Goal: Find specific page/section

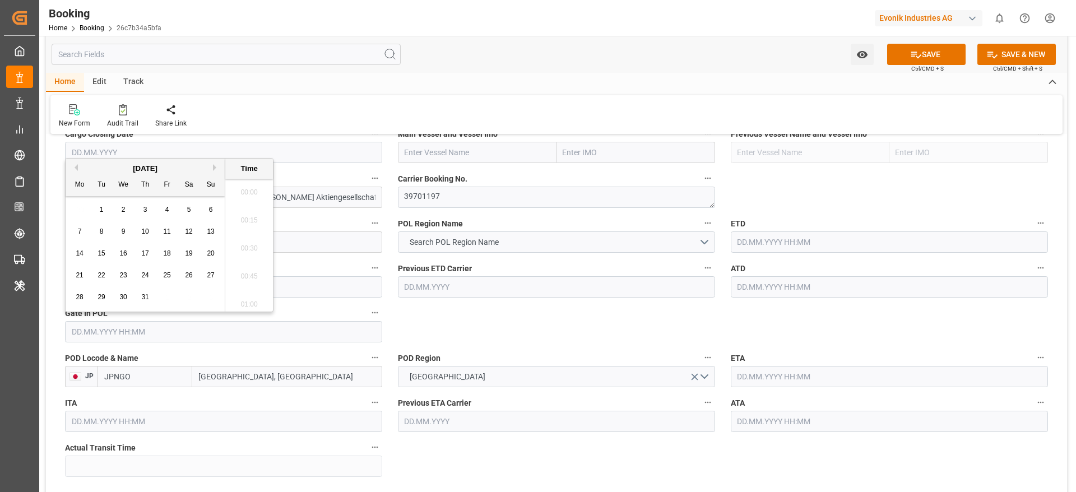
scroll to position [1685, 0]
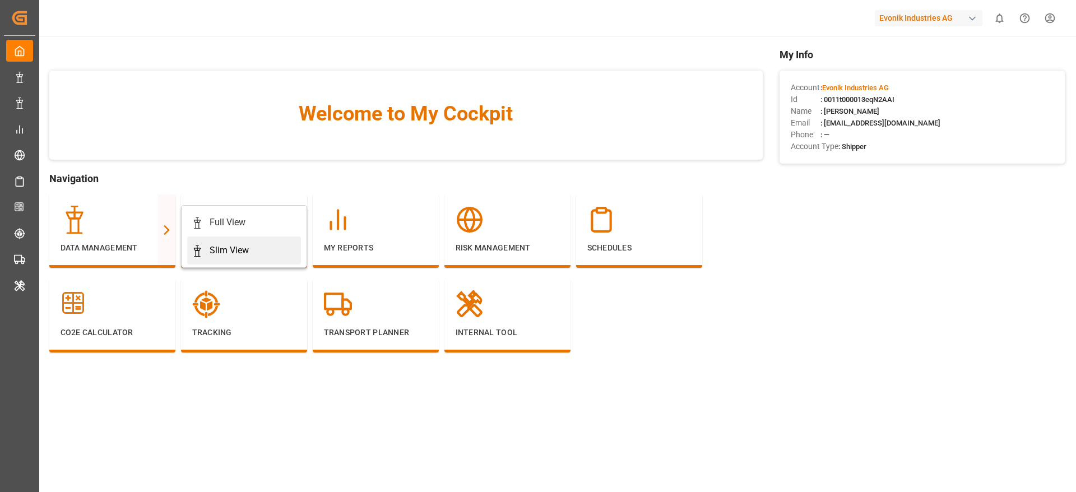
click at [242, 240] on link "Slim View" at bounding box center [244, 251] width 114 height 28
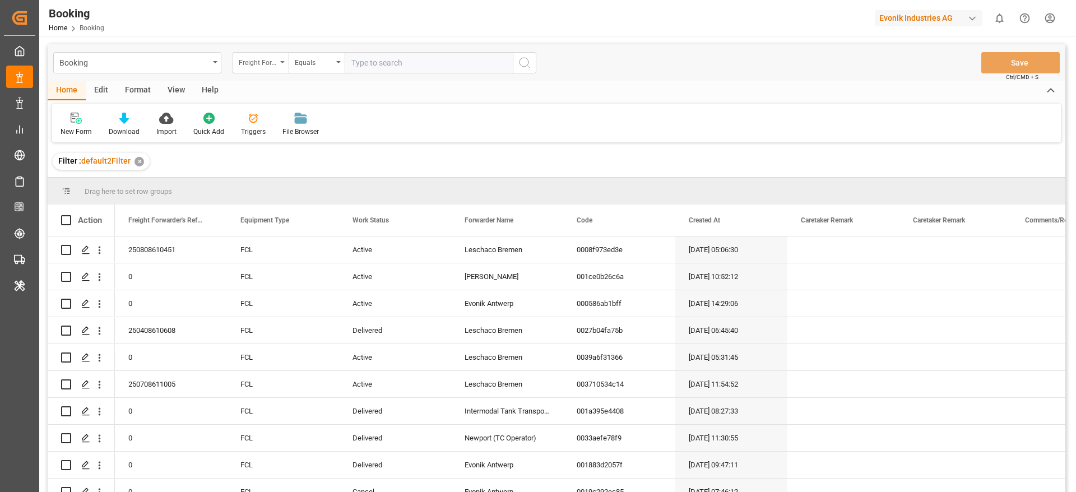
click at [270, 57] on div "Freight Forwarder's Reference No." at bounding box center [258, 61] width 38 height 13
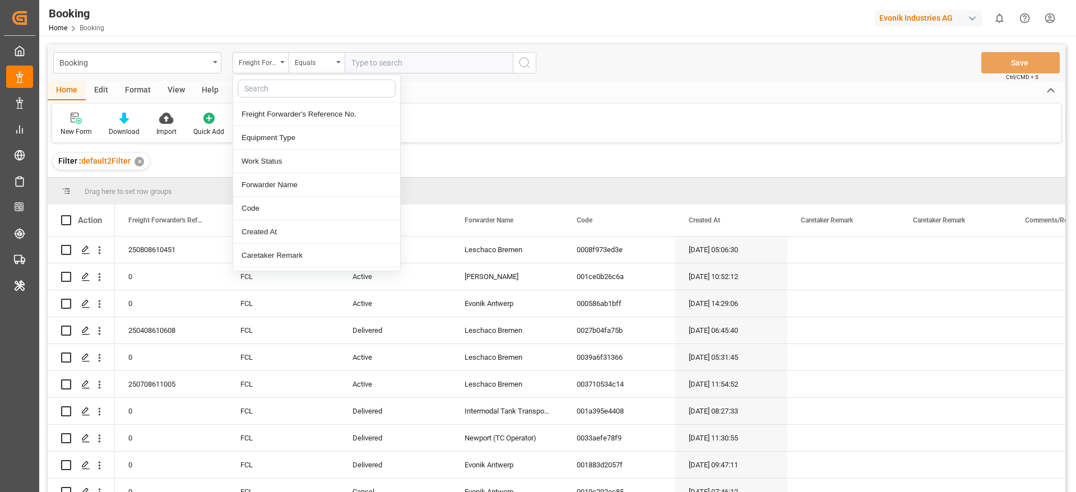
click at [276, 83] on input "text" at bounding box center [317, 89] width 158 height 18
type input "last"
click at [286, 157] on div "Last Opened Date" at bounding box center [316, 162] width 167 height 24
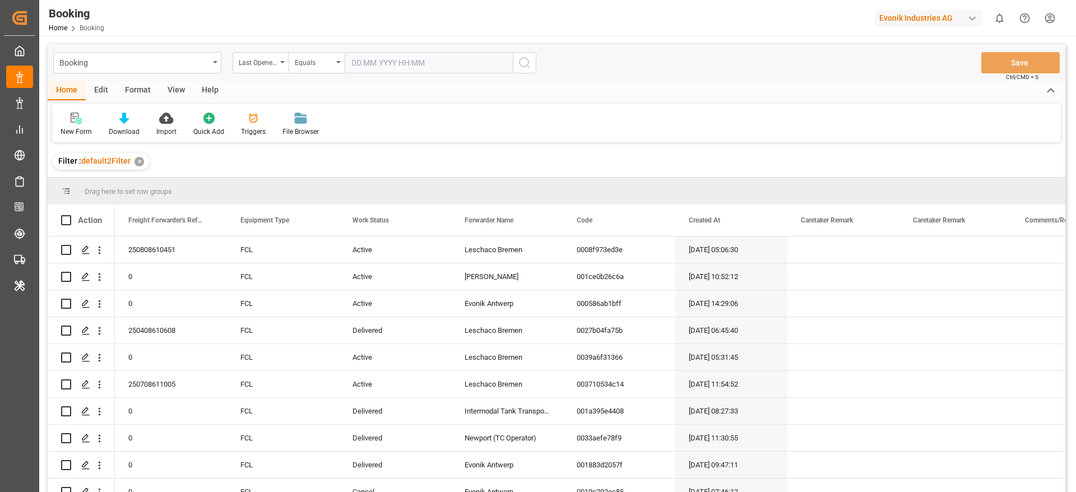
click at [355, 68] on input "text" at bounding box center [429, 62] width 168 height 21
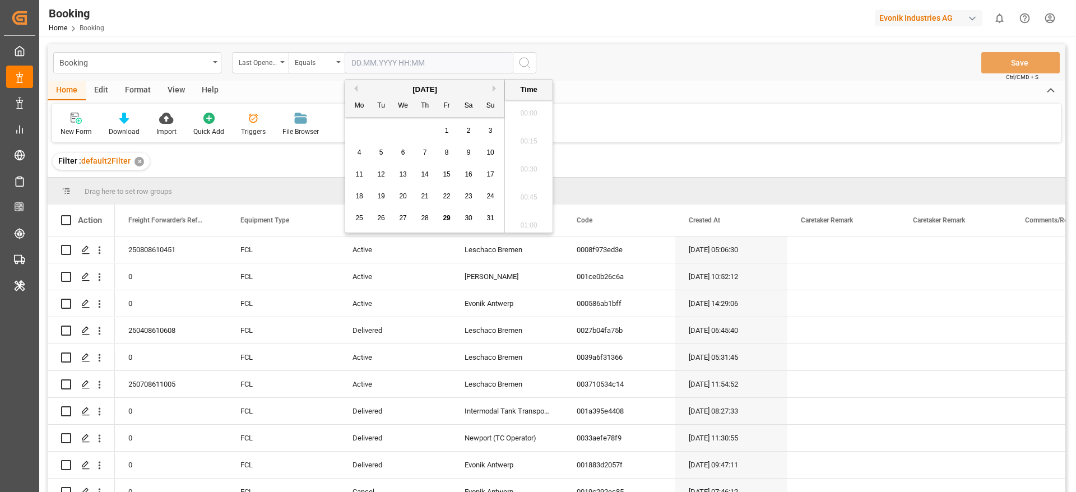
scroll to position [1826, 0]
click at [446, 225] on div "29" at bounding box center [447, 218] width 14 height 13
type input "29.08.2025 00:00"
click at [517, 63] on button "search button" at bounding box center [525, 62] width 24 height 21
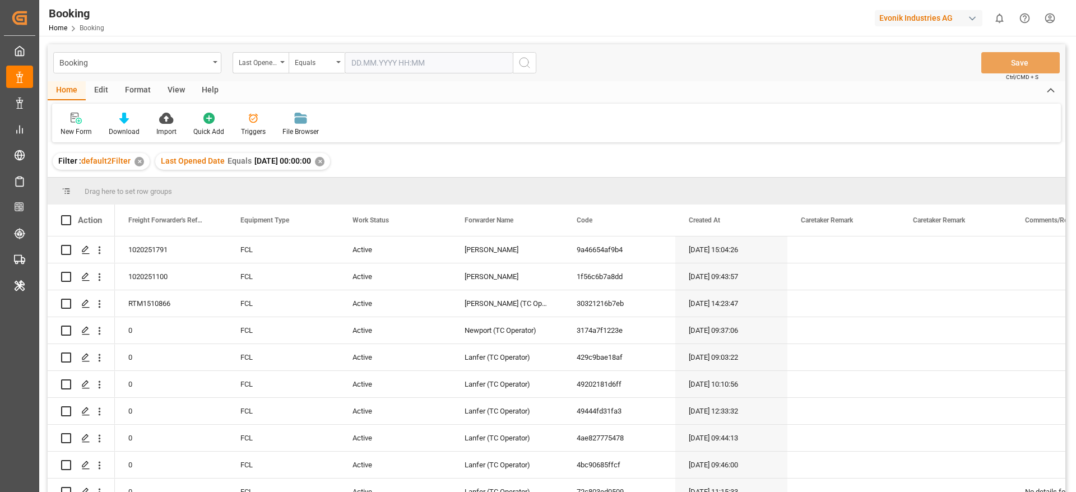
click at [175, 92] on div "View" at bounding box center [176, 90] width 34 height 19
click at [72, 132] on div "Default" at bounding box center [72, 132] width 22 height 10
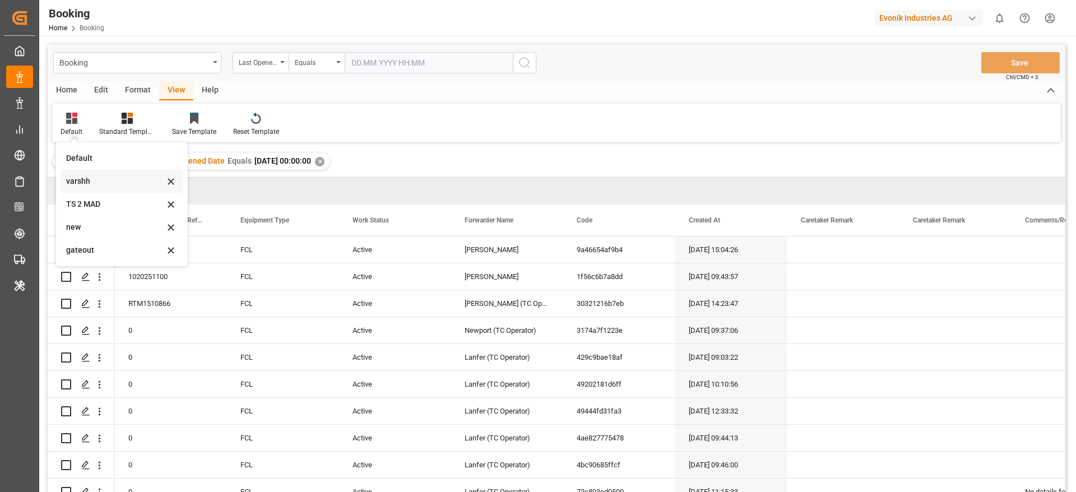
click at [85, 177] on div "varshh" at bounding box center [115, 181] width 98 height 12
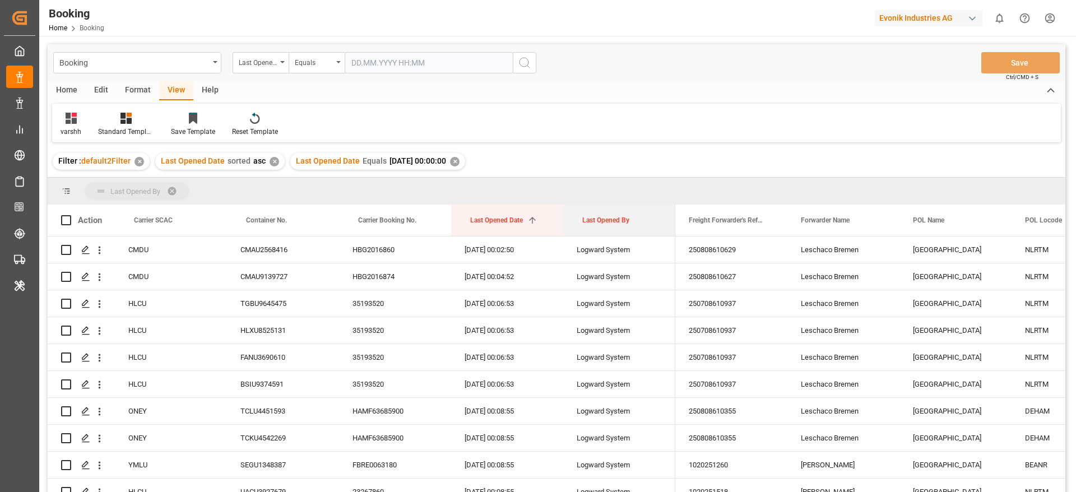
drag, startPoint x: 601, startPoint y: 229, endPoint x: 601, endPoint y: 193, distance: 35.3
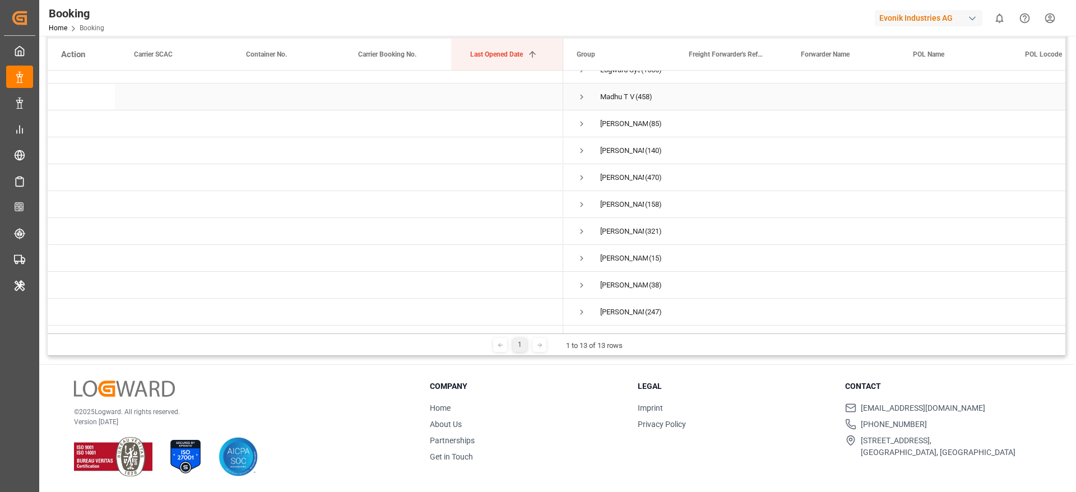
scroll to position [95, 0]
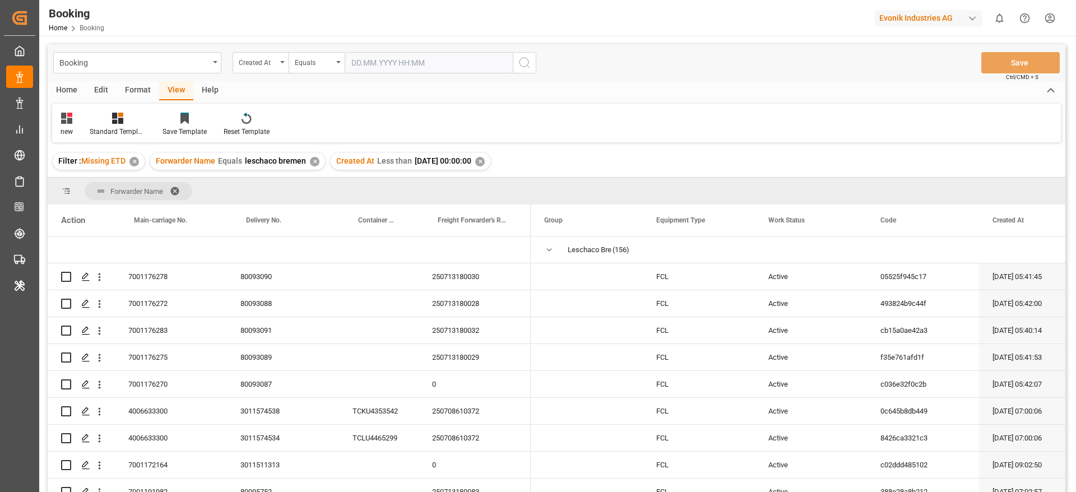
scroll to position [1177, 0]
